Goal: Information Seeking & Learning: Learn about a topic

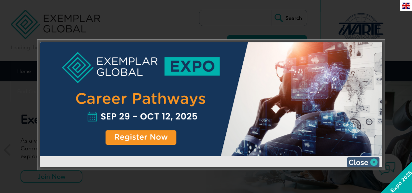
click at [373, 161] on img at bounding box center [363, 162] width 33 height 10
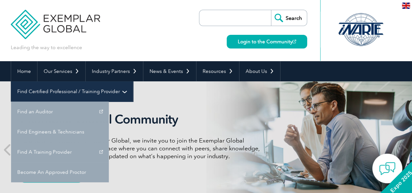
click at [133, 82] on link "Find Certified Professional / Training Provider" at bounding box center [72, 92] width 122 height 20
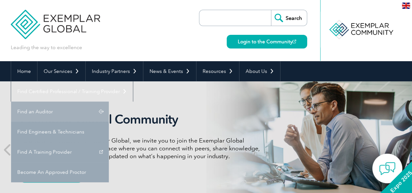
click at [109, 102] on link "Find an Auditor" at bounding box center [60, 112] width 98 height 20
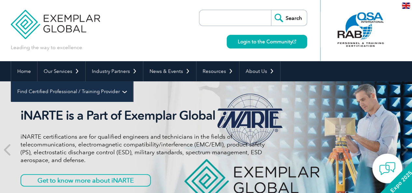
click at [133, 82] on link "Find Certified Professional / Training Provider" at bounding box center [72, 92] width 122 height 20
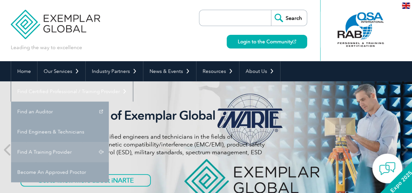
click at [109, 142] on link "Find A Training Provider" at bounding box center [60, 152] width 98 height 20
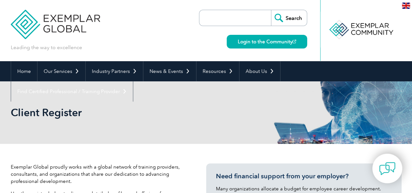
click at [300, 128] on div "Client Register" at bounding box center [206, 113] width 391 height 63
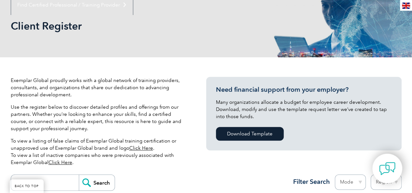
scroll to position [174, 0]
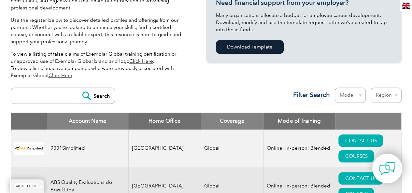
click at [52, 101] on input "search" at bounding box center [46, 96] width 65 height 16
type input "b4Q"
click at [93, 91] on input "Search" at bounding box center [97, 96] width 36 height 16
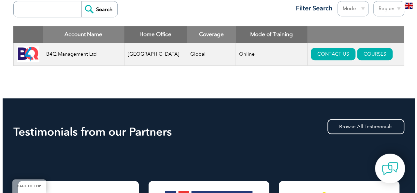
scroll to position [261, 0]
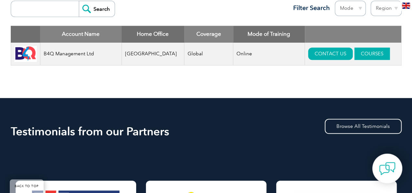
click at [355, 56] on link "COURSES" at bounding box center [373, 54] width 36 height 12
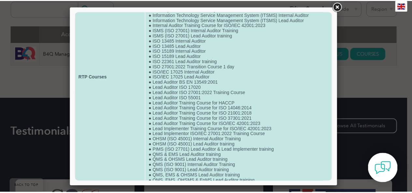
scroll to position [127, 0]
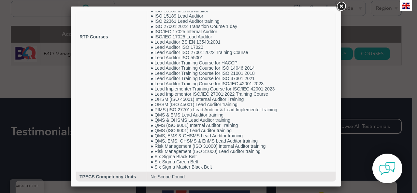
click at [342, 3] on link at bounding box center [341, 7] width 12 height 12
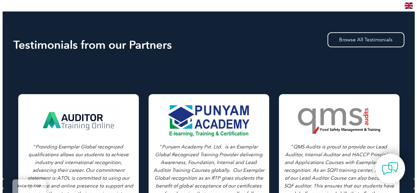
scroll to position [261, 0]
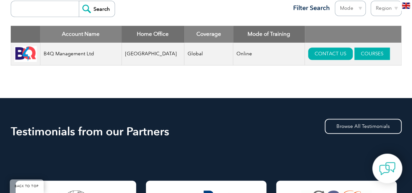
click at [367, 55] on link "COURSES" at bounding box center [373, 54] width 36 height 12
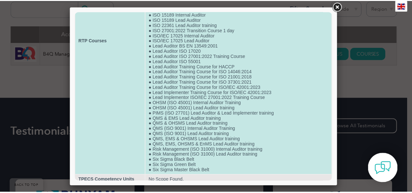
scroll to position [127, 0]
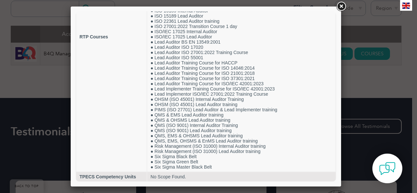
click at [344, 7] on link at bounding box center [341, 7] width 12 height 12
